Goal: Information Seeking & Learning: Learn about a topic

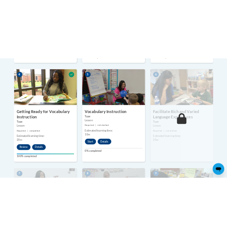
scroll to position [415, 0]
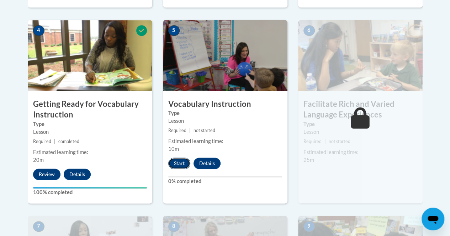
click at [175, 164] on button "Start" at bounding box center [179, 163] width 22 height 11
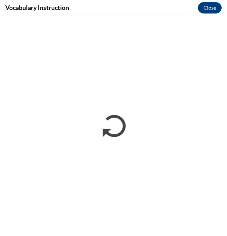
scroll to position [0, 0]
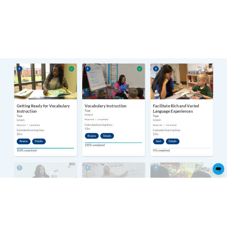
scroll to position [420, 0]
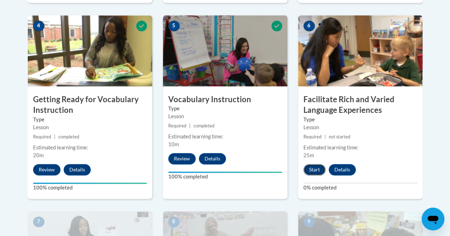
click at [315, 167] on button "Start" at bounding box center [314, 169] width 22 height 11
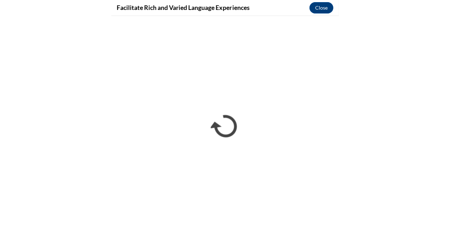
scroll to position [0, 0]
